Goal: Entertainment & Leisure: Consume media (video, audio)

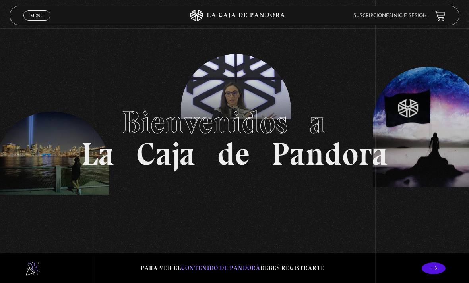
scroll to position [4, 0]
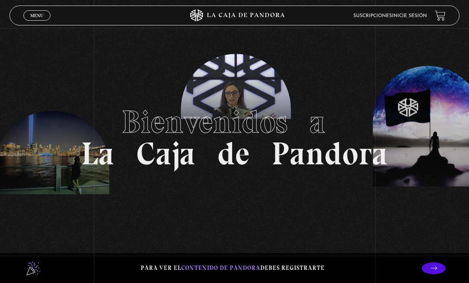
click at [415, 14] on link "Inicie sesión" at bounding box center [409, 16] width 35 height 5
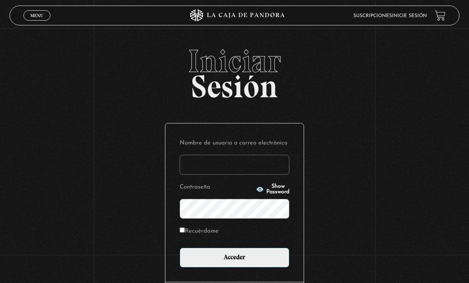
type input "tamarachaves1994@gmail.com"
click at [234, 262] on input "Acceder" at bounding box center [235, 258] width 110 height 20
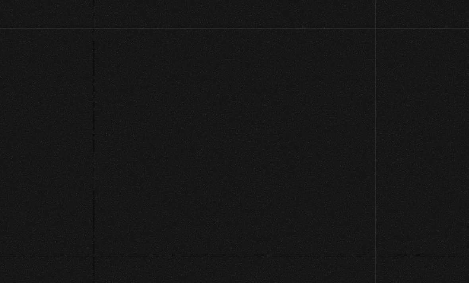
click at [246, 229] on div "Menu Cerrar [PERSON_NAME] En vivos Pandora Centinelas Mi cuenta Salir [GEOGRAPH…" at bounding box center [234, 228] width 469 height 401
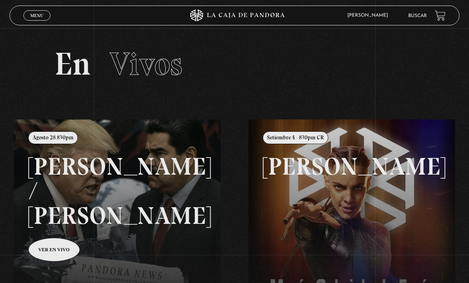
click at [32, 15] on span "Menu" at bounding box center [36, 15] width 13 height 5
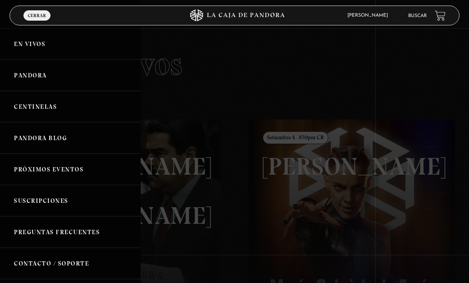
click at [72, 77] on link "Pandora" at bounding box center [70, 75] width 141 height 31
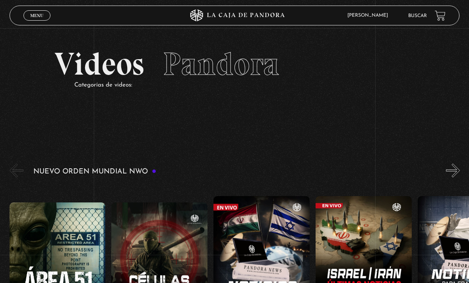
click at [40, 12] on link "Menu Cerrar" at bounding box center [36, 15] width 27 height 10
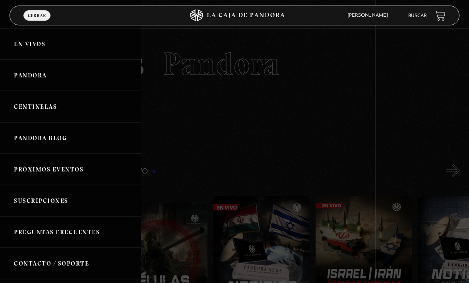
click at [59, 112] on link "Centinelas" at bounding box center [70, 106] width 141 height 31
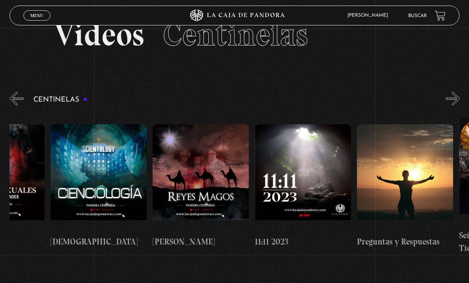
scroll to position [0, 4745]
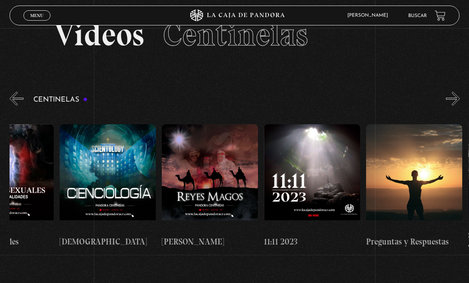
click at [340, 175] on figure at bounding box center [312, 177] width 96 height 107
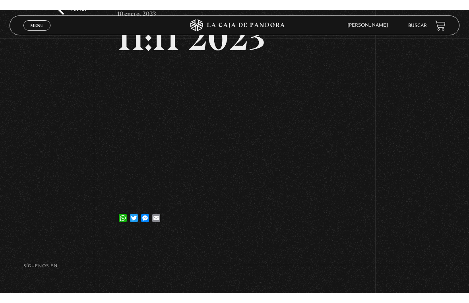
scroll to position [10, 0]
